Goal: Information Seeking & Learning: Learn about a topic

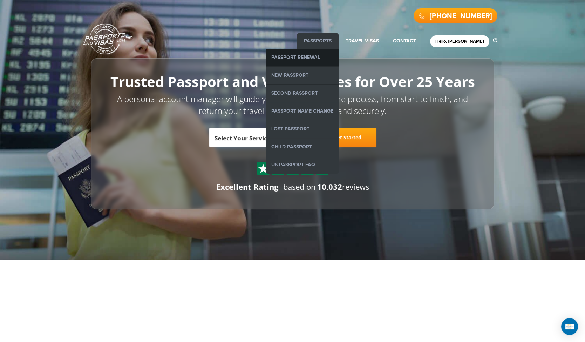
click at [315, 55] on link "Passport Renewal" at bounding box center [302, 58] width 73 height 18
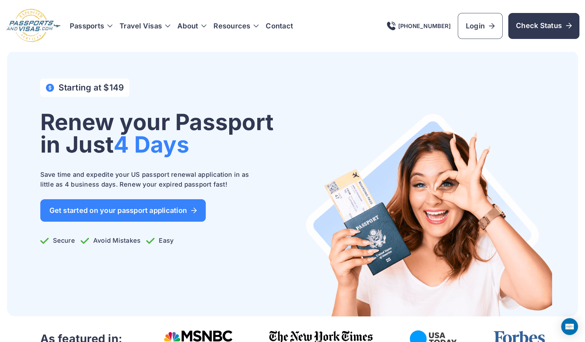
click at [31, 30] on img at bounding box center [34, 25] width 56 height 35
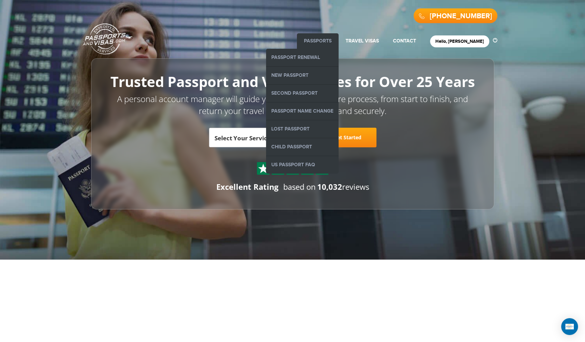
click at [324, 40] on link "Passports" at bounding box center [318, 41] width 28 height 6
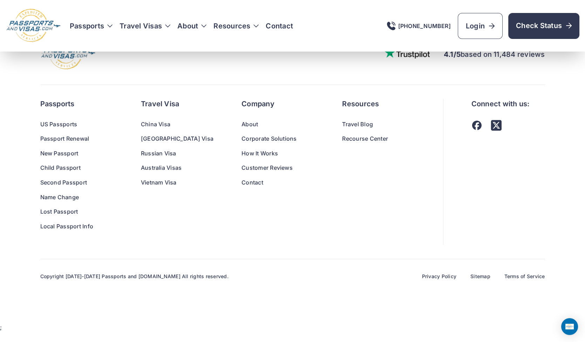
scroll to position [4911, 0]
click at [55, 231] on link "Local Passport Info" at bounding box center [76, 226] width 73 height 9
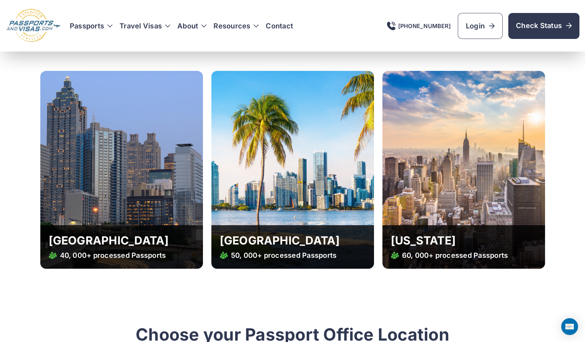
scroll to position [432, 0]
click at [438, 177] on img at bounding box center [463, 170] width 163 height 198
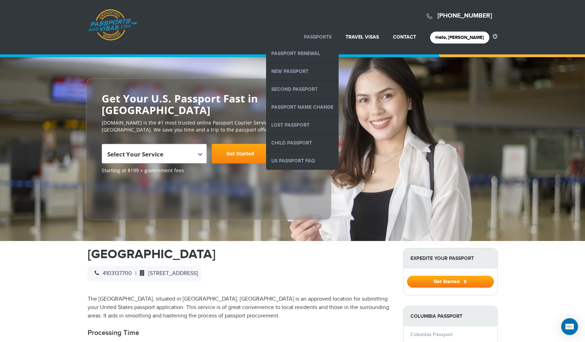
click at [331, 36] on link "Passports" at bounding box center [318, 37] width 28 height 6
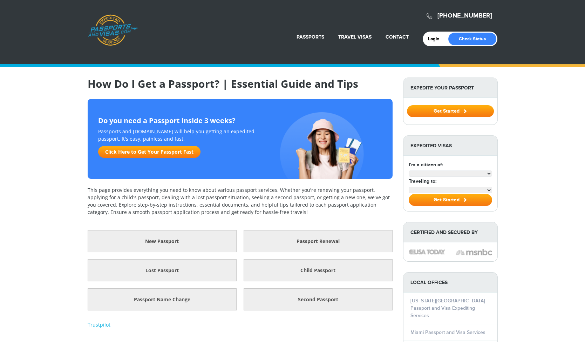
select select "**********"
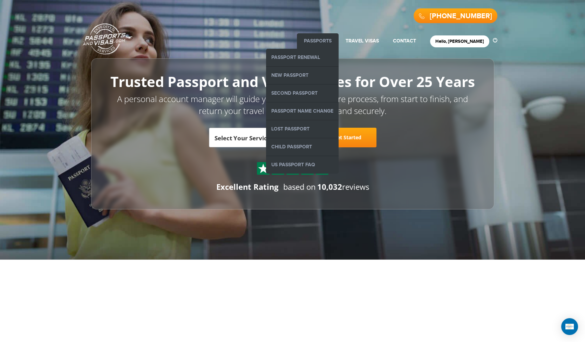
click at [327, 42] on link "Passports" at bounding box center [318, 41] width 28 height 6
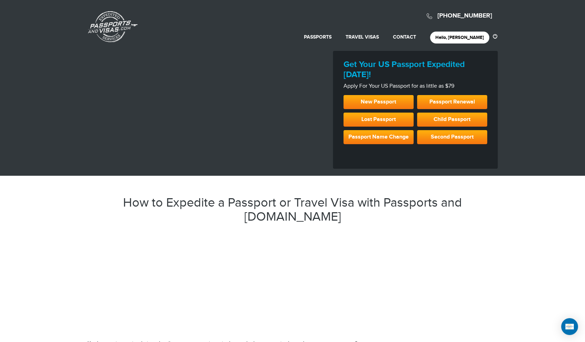
click at [107, 29] on link "Passports & [DOMAIN_NAME]" at bounding box center [113, 27] width 50 height 32
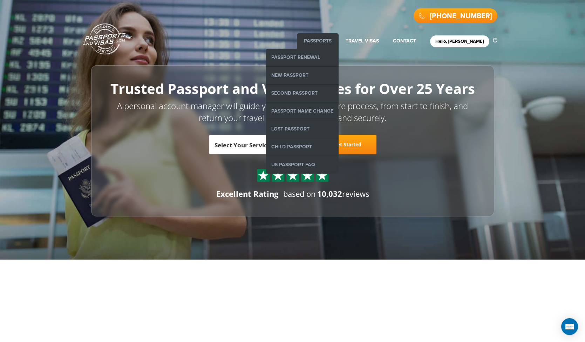
click at [326, 39] on link "Passports" at bounding box center [318, 41] width 28 height 6
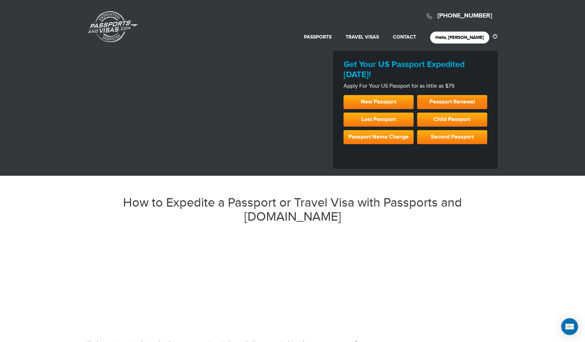
click at [457, 100] on link "Passport Renewal" at bounding box center [452, 102] width 70 height 14
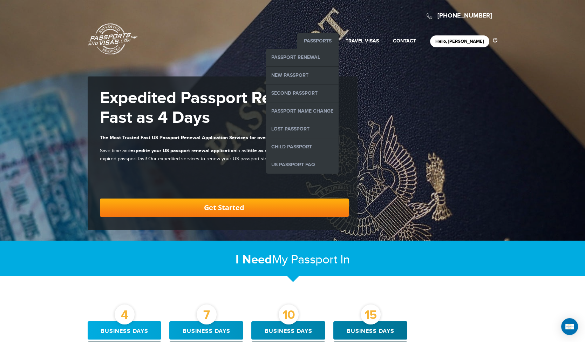
click at [329, 41] on link "Passports" at bounding box center [318, 41] width 28 height 6
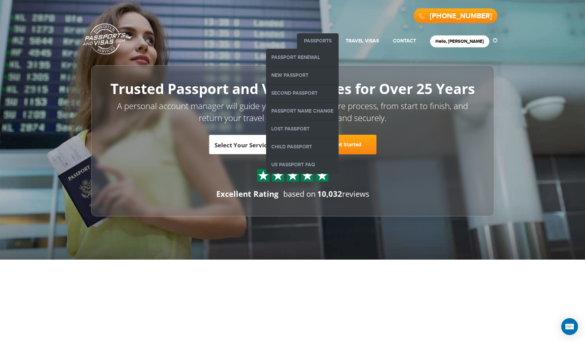
click at [325, 42] on link "Passports" at bounding box center [318, 41] width 28 height 6
